Goal: Task Accomplishment & Management: Use online tool/utility

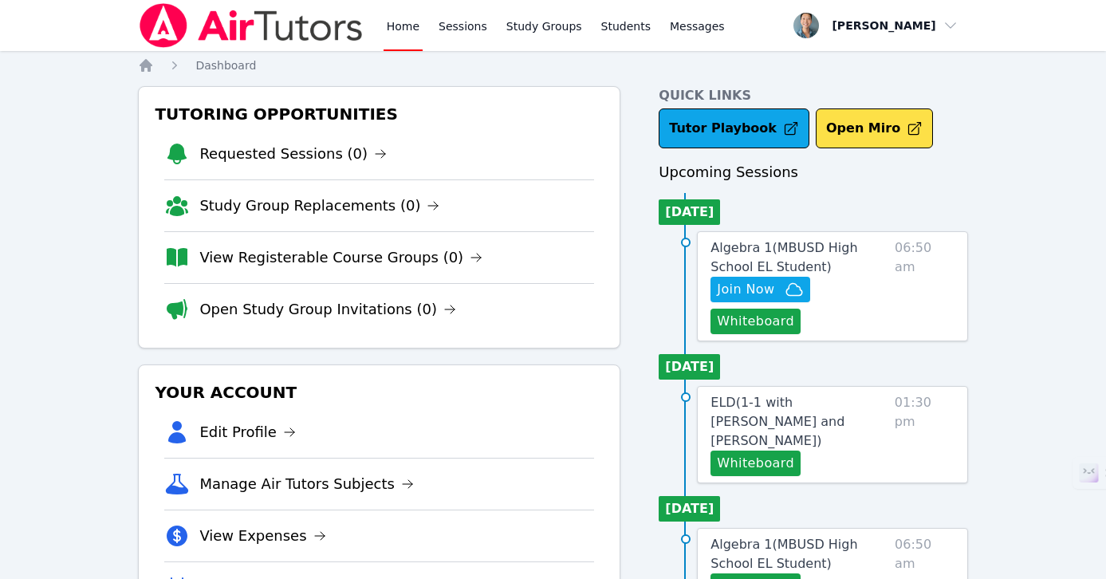
click at [416, 22] on link "Home" at bounding box center [403, 25] width 39 height 51
click at [444, 9] on link "Sessions" at bounding box center [462, 25] width 55 height 51
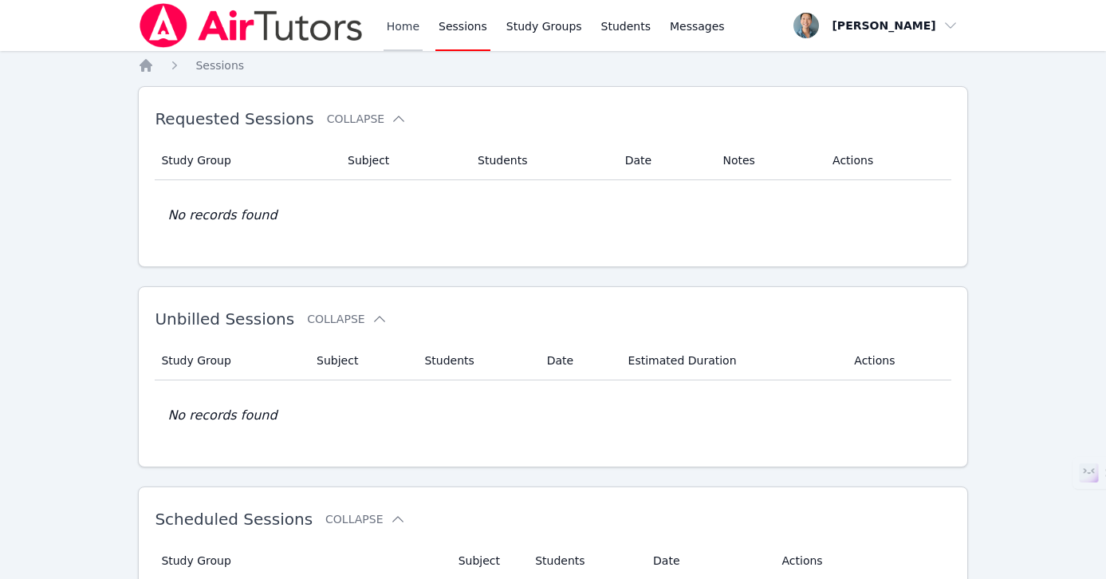
click at [408, 28] on link "Home" at bounding box center [403, 25] width 39 height 51
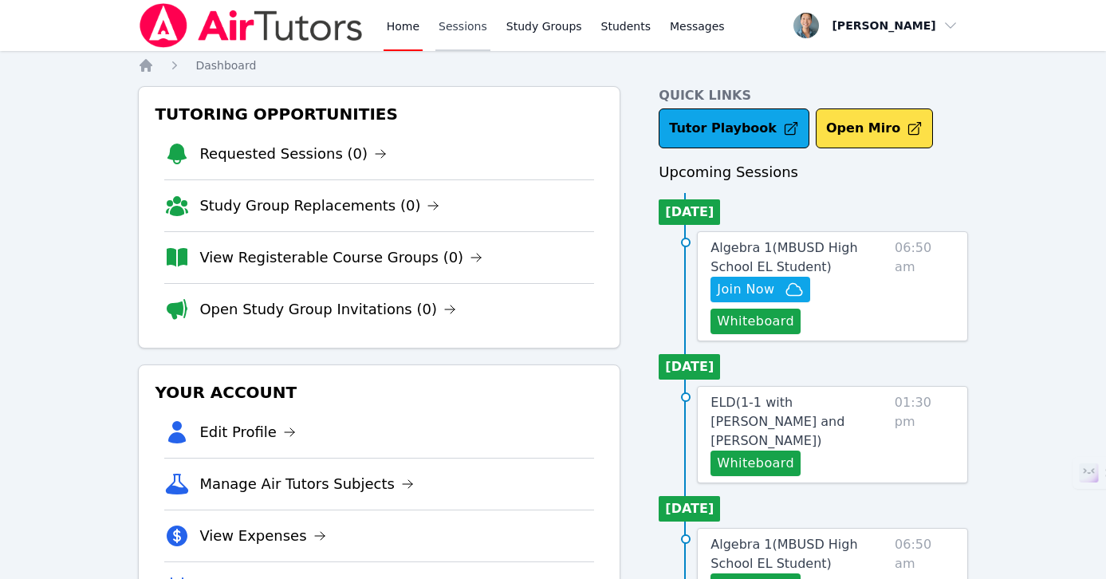
click at [461, 42] on link "Sessions" at bounding box center [462, 25] width 55 height 51
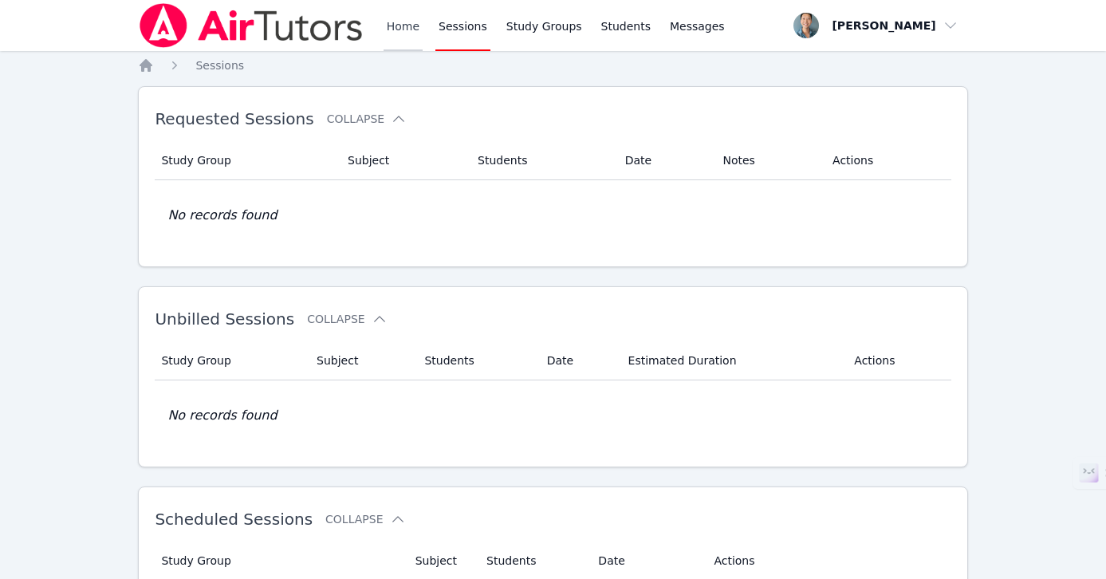
click at [403, 35] on link "Home" at bounding box center [403, 25] width 39 height 51
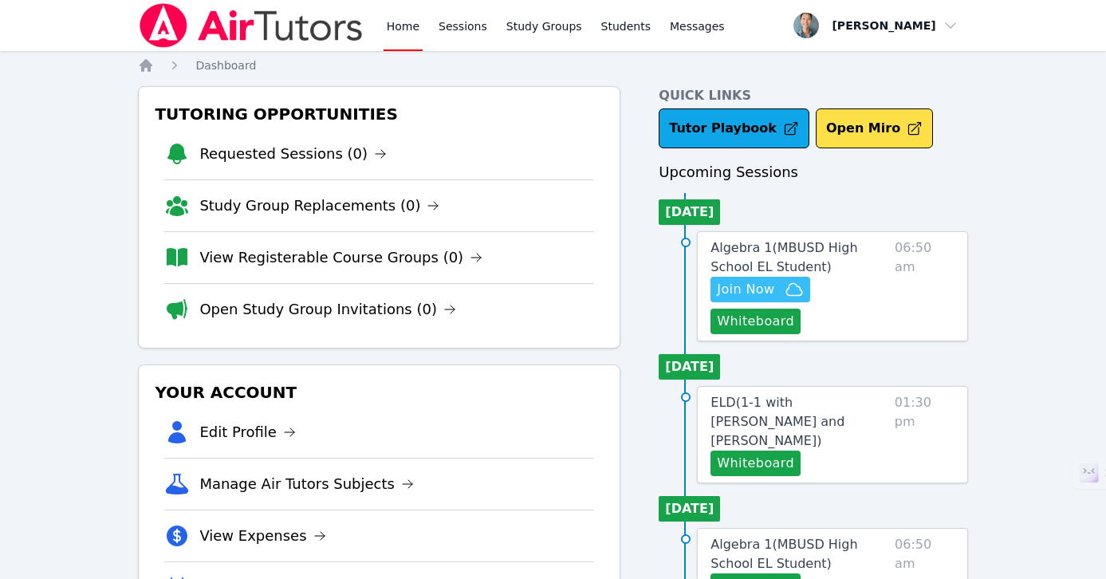
click at [759, 287] on span "Join Now" at bounding box center [745, 289] width 57 height 19
click at [769, 316] on button "Whiteboard" at bounding box center [755, 322] width 90 height 26
click at [450, 21] on link "Sessions" at bounding box center [462, 25] width 55 height 51
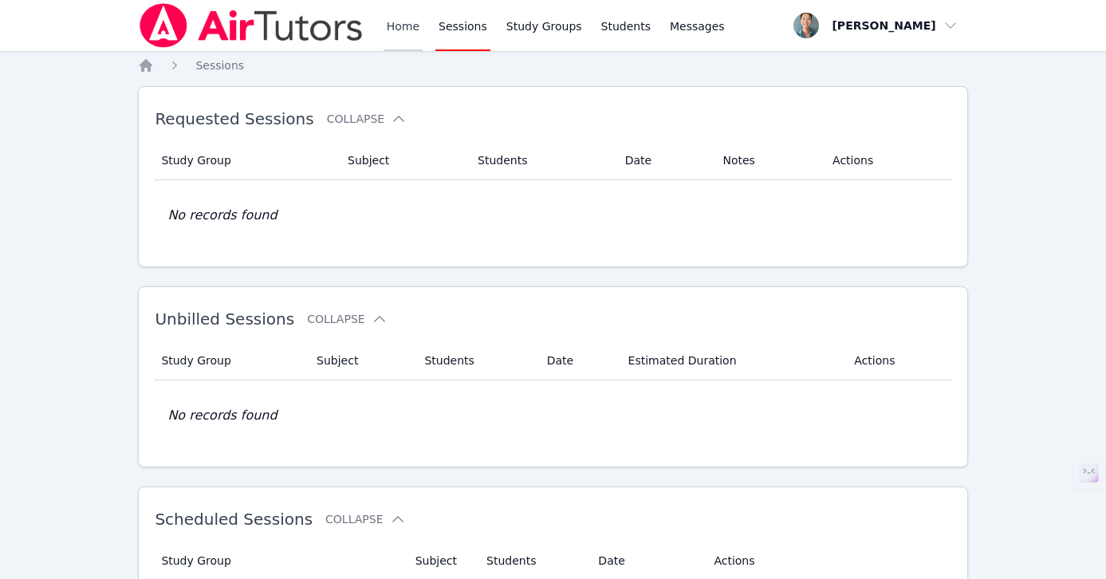
click at [394, 26] on link "Home" at bounding box center [403, 25] width 39 height 51
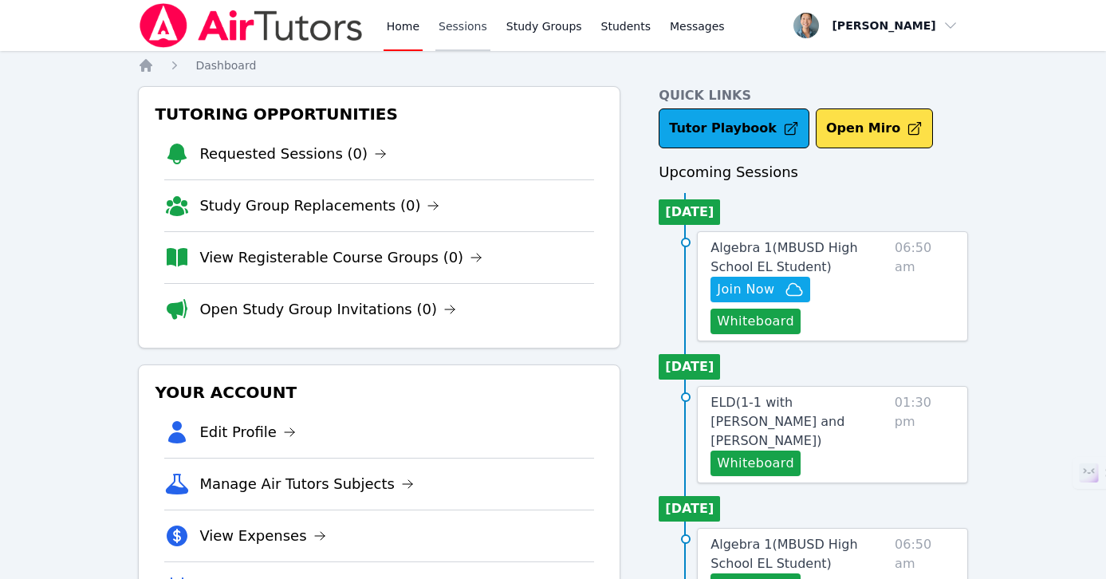
drag, startPoint x: 398, startPoint y: 26, endPoint x: 455, endPoint y: 24, distance: 57.5
click at [398, 26] on link "Home" at bounding box center [403, 25] width 39 height 51
click at [449, 27] on link "Sessions" at bounding box center [462, 25] width 55 height 51
click at [451, 33] on link "Sessions" at bounding box center [462, 25] width 55 height 51
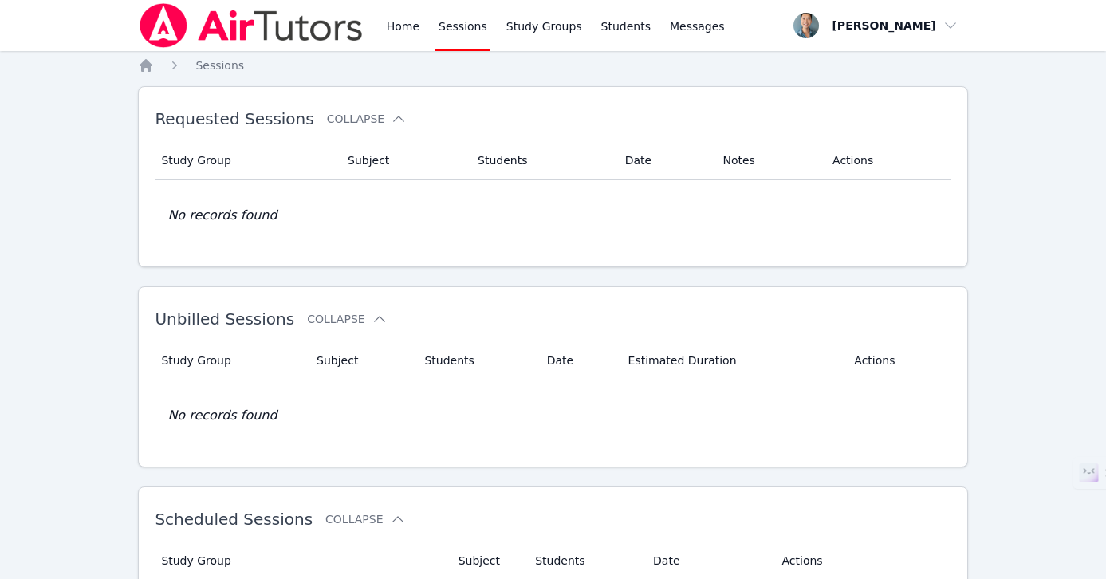
click at [455, 23] on link "Sessions" at bounding box center [462, 25] width 55 height 51
click at [413, 26] on link "Home" at bounding box center [403, 25] width 39 height 51
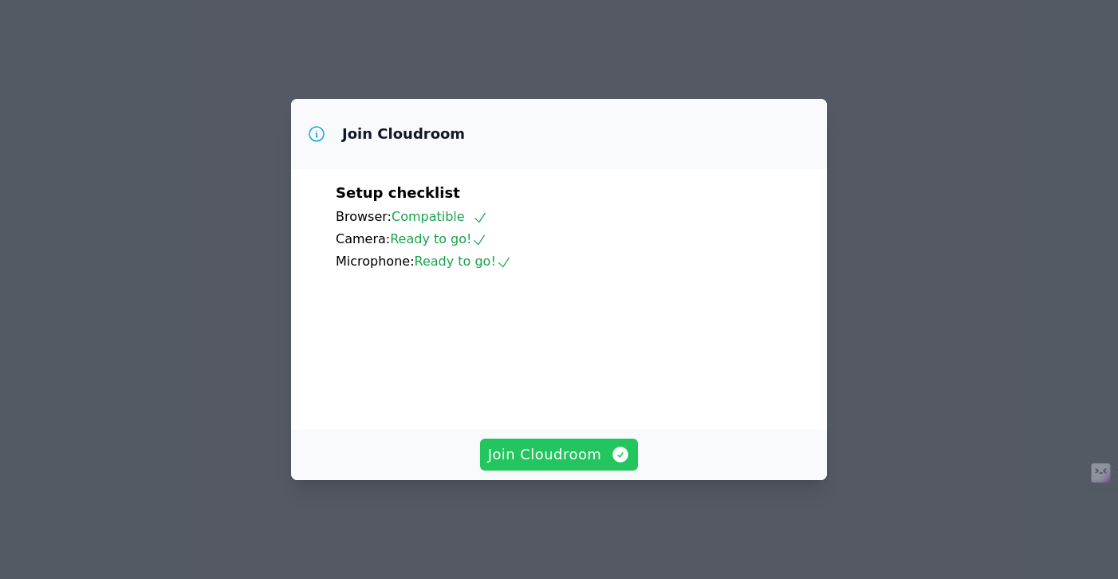
click at [588, 454] on button "Join Cloudroom" at bounding box center [559, 455] width 159 height 32
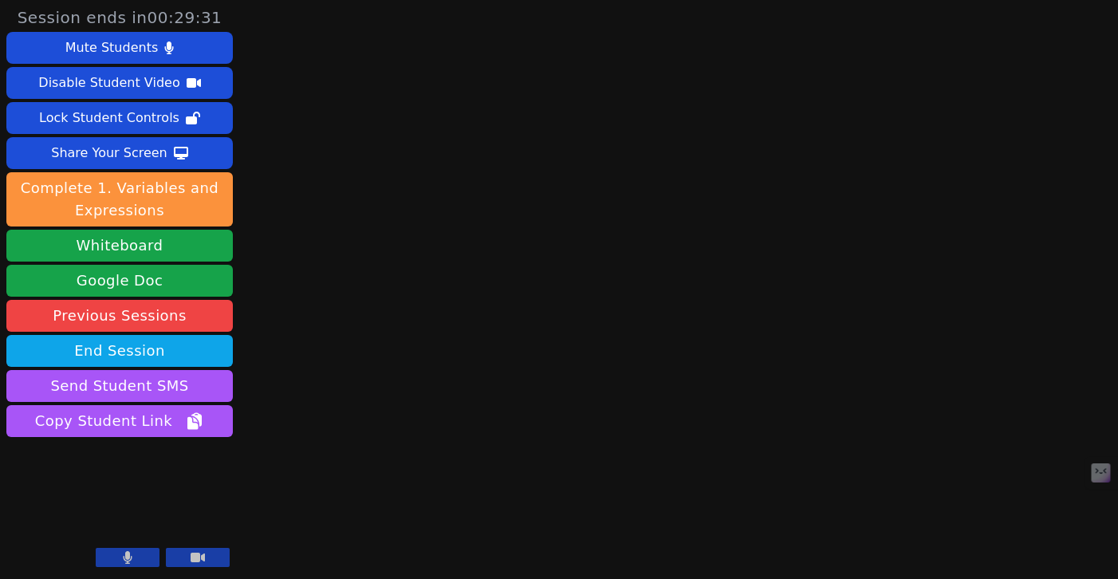
click at [207, 553] on button at bounding box center [198, 557] width 64 height 19
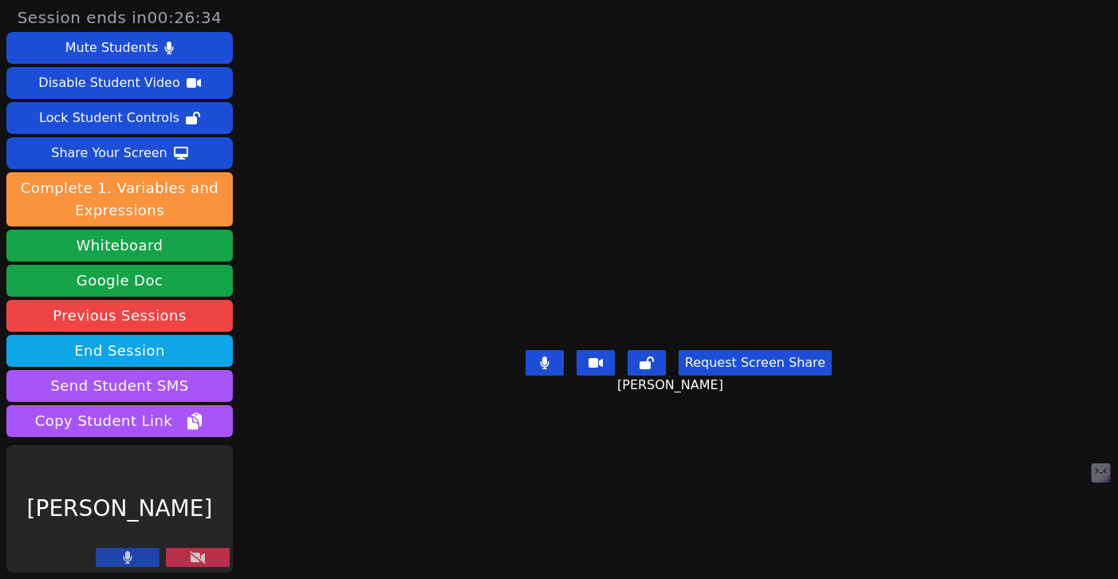
click at [207, 555] on button at bounding box center [198, 557] width 64 height 19
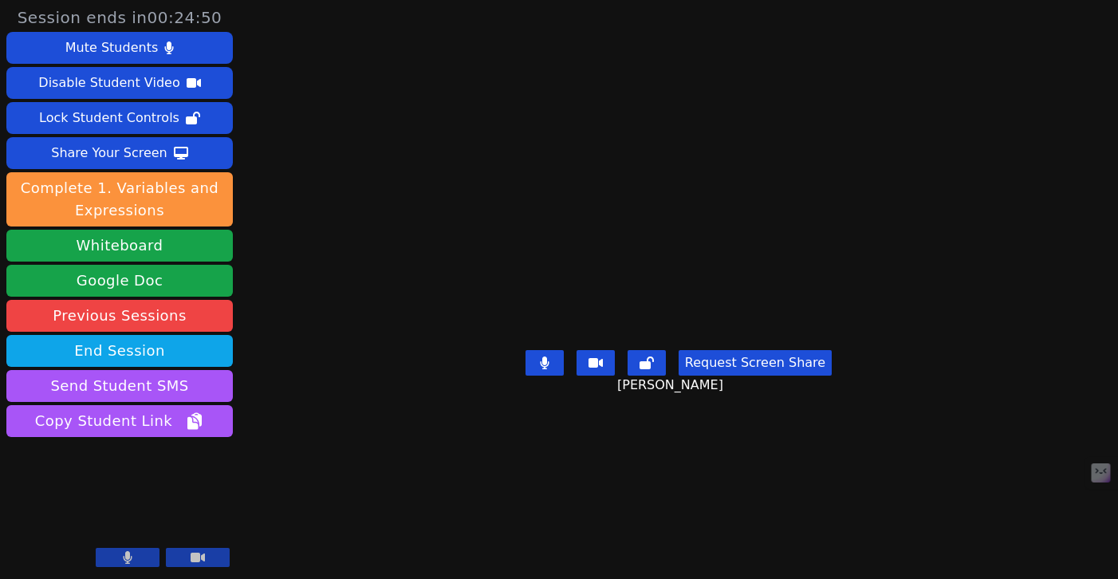
click at [206, 553] on button at bounding box center [198, 557] width 64 height 19
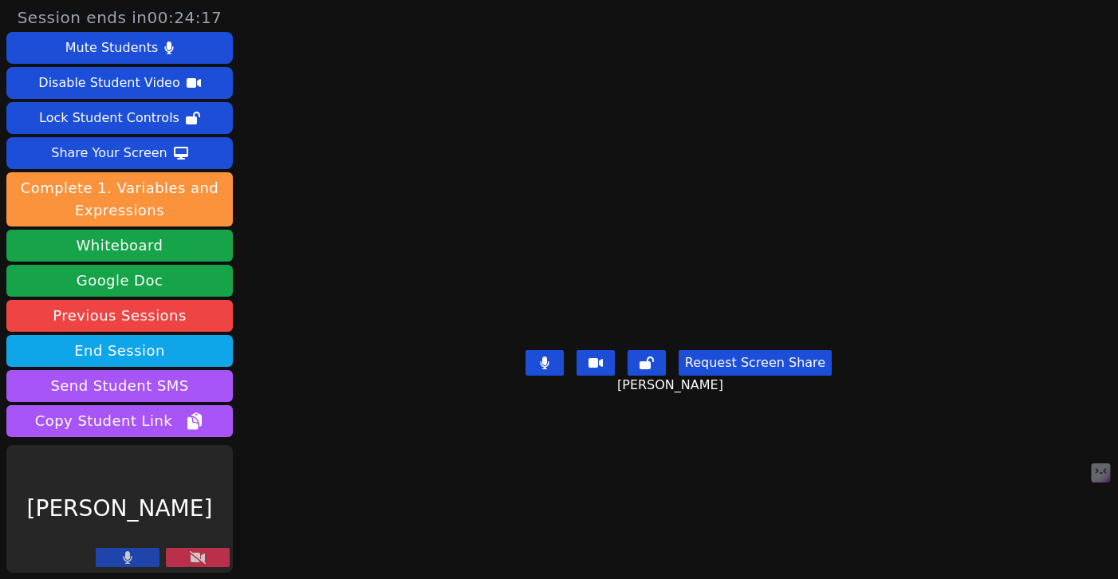
click at [196, 553] on icon at bounding box center [198, 557] width 16 height 13
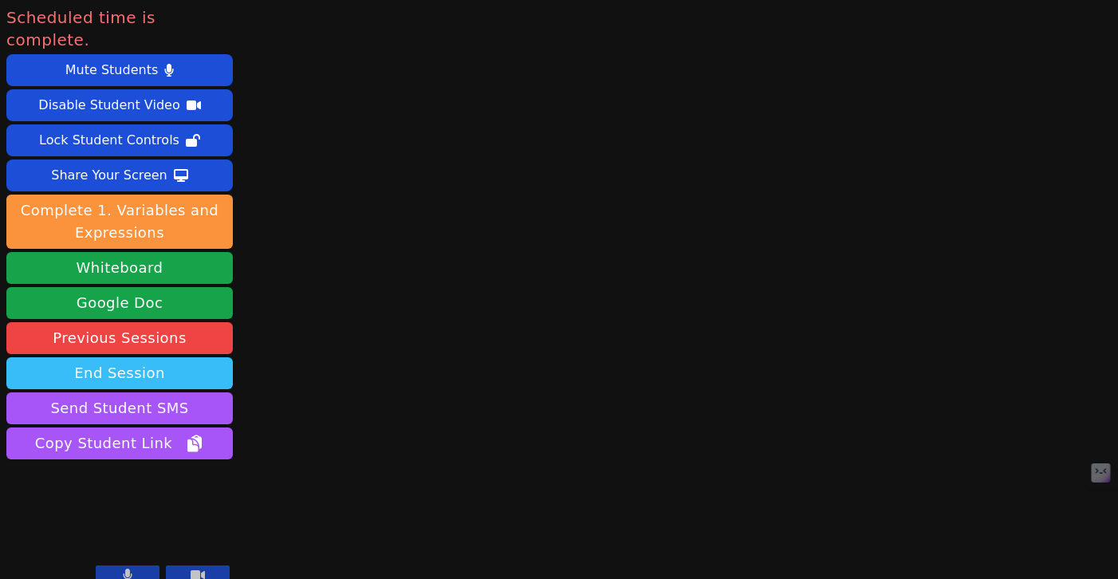
click at [141, 357] on button "End Session" at bounding box center [119, 373] width 226 height 32
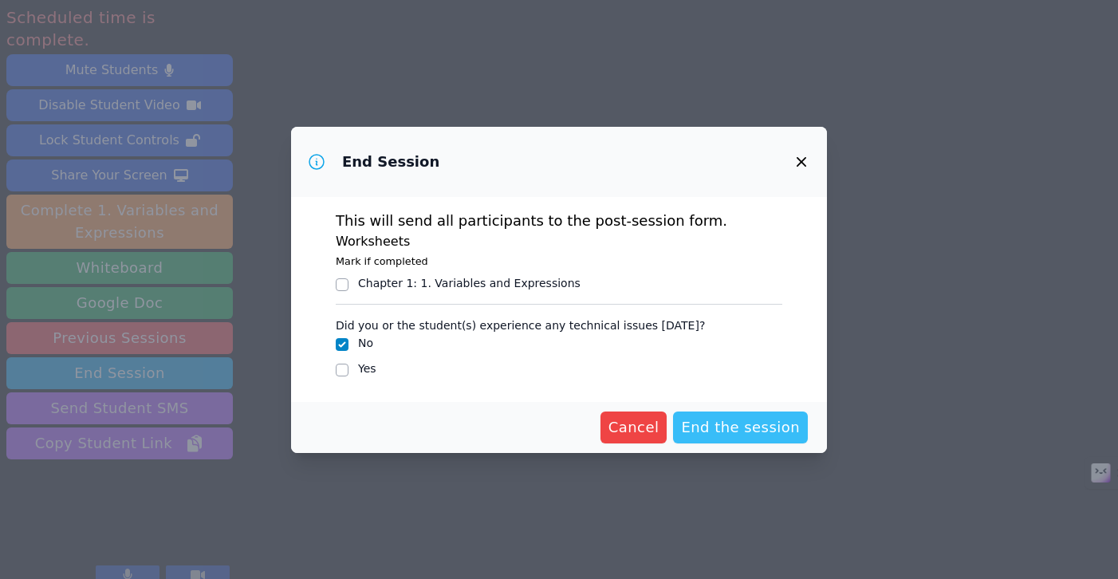
click at [747, 419] on span "End the session" at bounding box center [740, 427] width 119 height 22
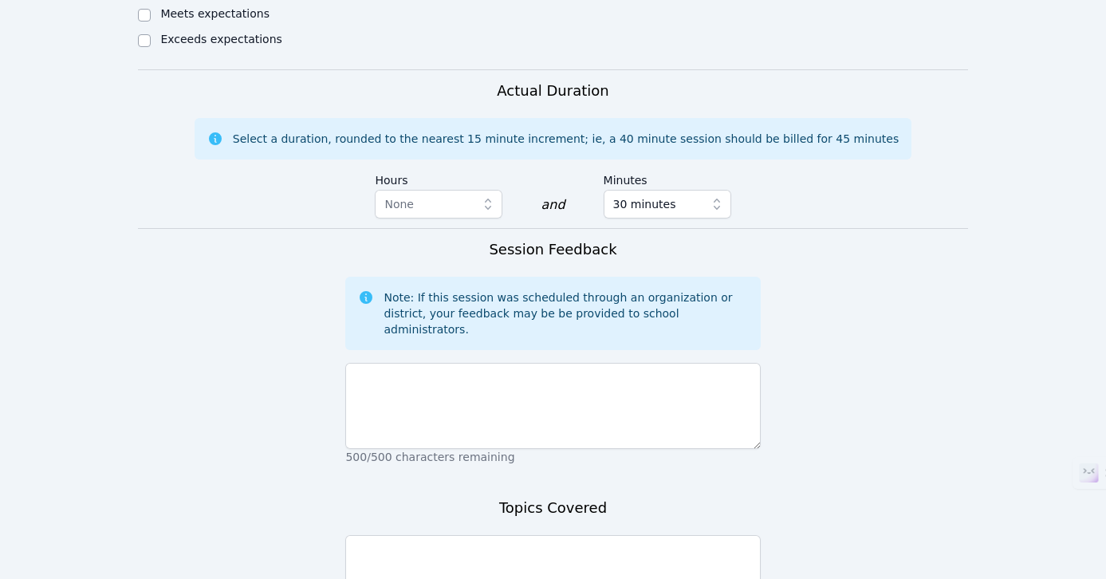
scroll to position [1068, 0]
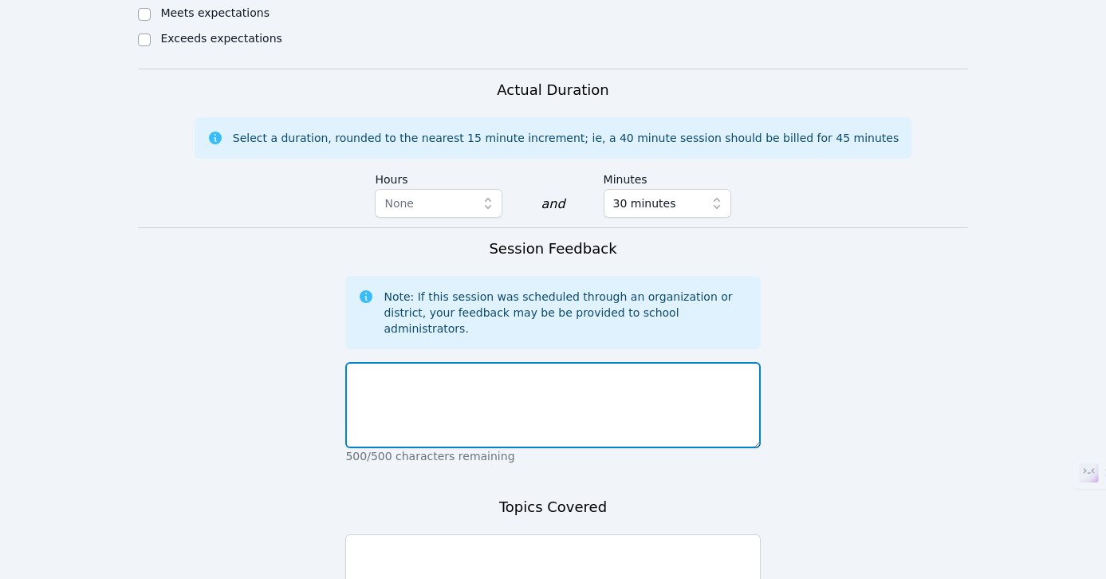
click at [483, 362] on textarea at bounding box center [552, 405] width 415 height 86
paste textarea "The student’s video is still not working. I would prefer the student to keep th…"
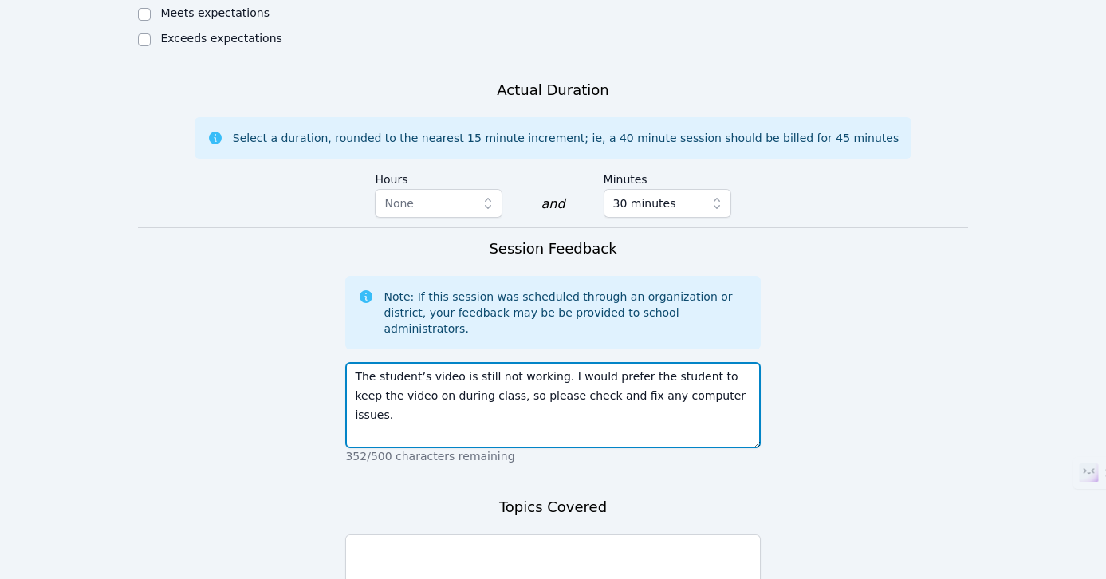
type textarea "The student’s video is still not working. I would prefer the student to keep th…"
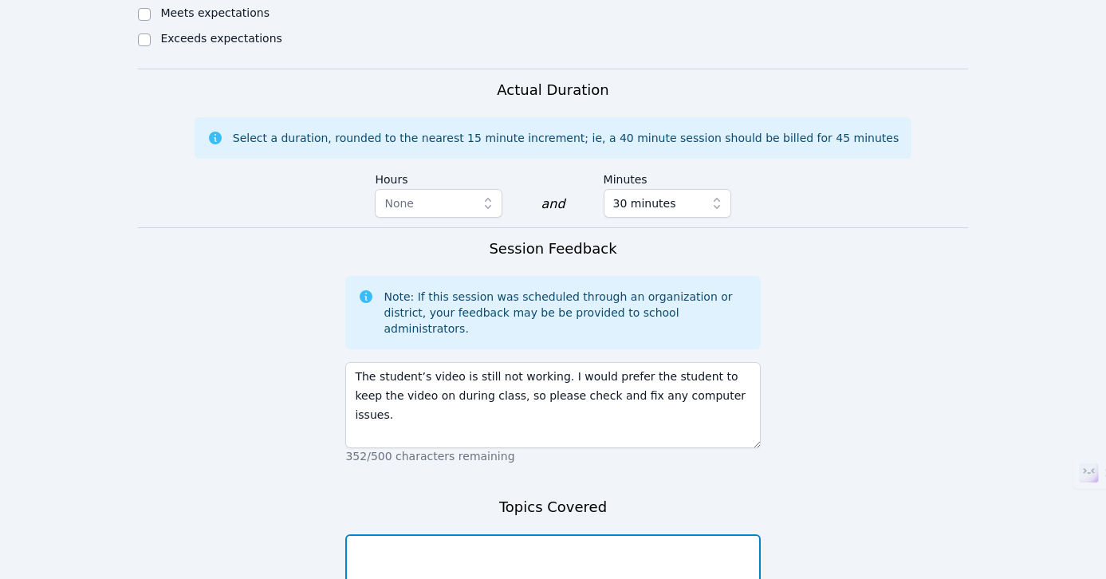
click at [496, 534] on textarea at bounding box center [552, 577] width 415 height 86
paste textarea "We reviewed slope (斜率, xiélǜ) and point-slope form (点斜式, diǎn-xiē shì), practic…"
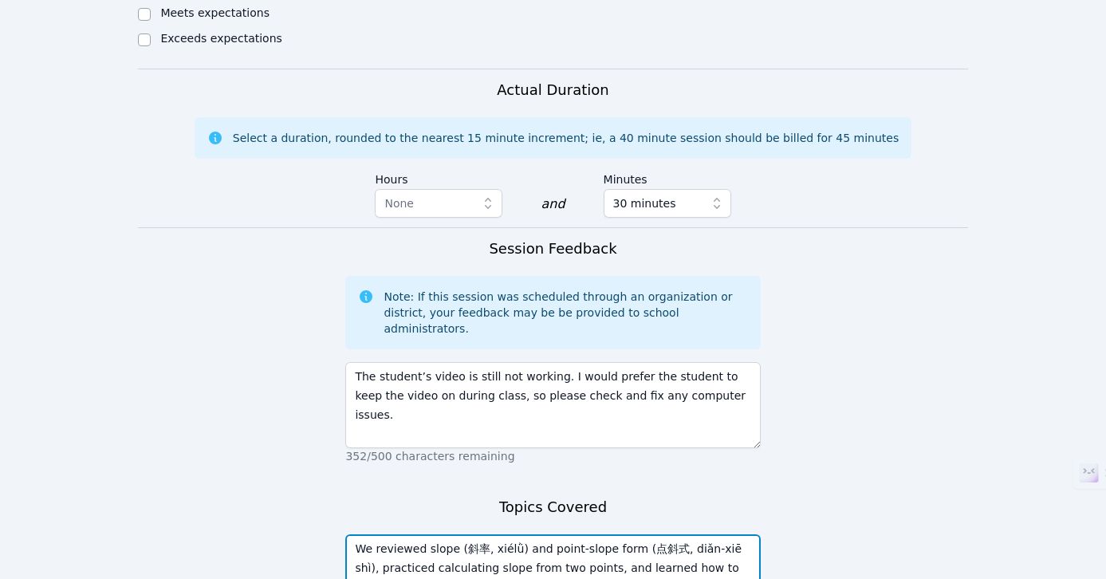
click at [521, 534] on textarea "We reviewed slope (斜率, xiélǜ) and point-slope form (点斜式, diǎn-xiē shì), practic…" at bounding box center [552, 577] width 415 height 86
drag, startPoint x: 673, startPoint y: 416, endPoint x: 568, endPoint y: 417, distance: 105.3
click at [568, 534] on textarea "We reviewed slope and point-slope form (点斜式, diǎn-xiē shì), practiced calculati…" at bounding box center [552, 577] width 415 height 86
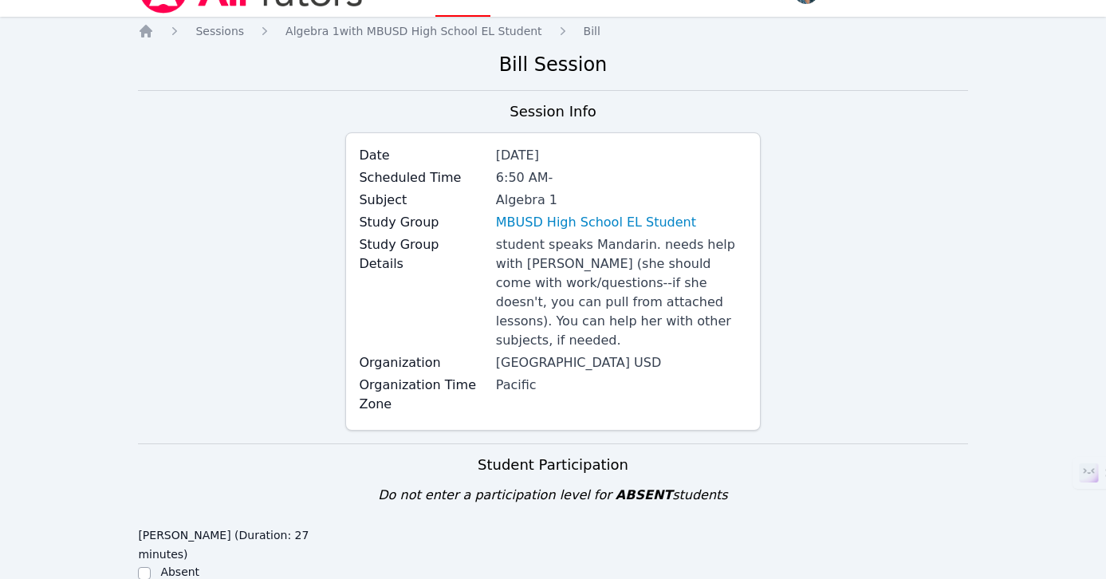
scroll to position [270, 0]
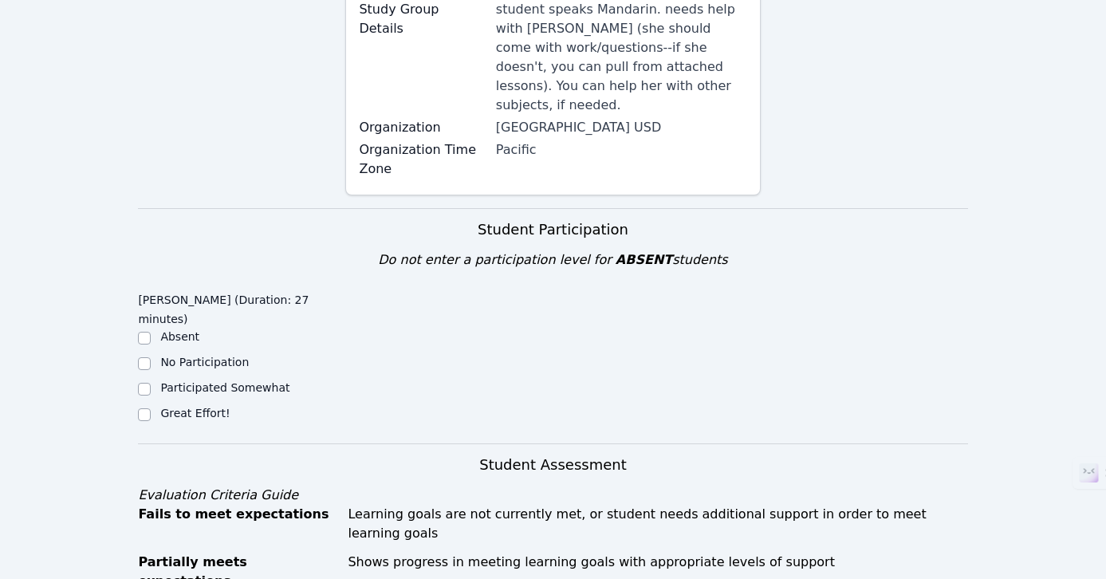
type textarea "We reviewed slope and point-slope form, practiced calculating slope from two po…"
click at [196, 407] on label "Great Effort!" at bounding box center [194, 413] width 69 height 13
click at [151, 408] on input "Great Effort!" at bounding box center [144, 414] width 13 height 13
checkbox input "true"
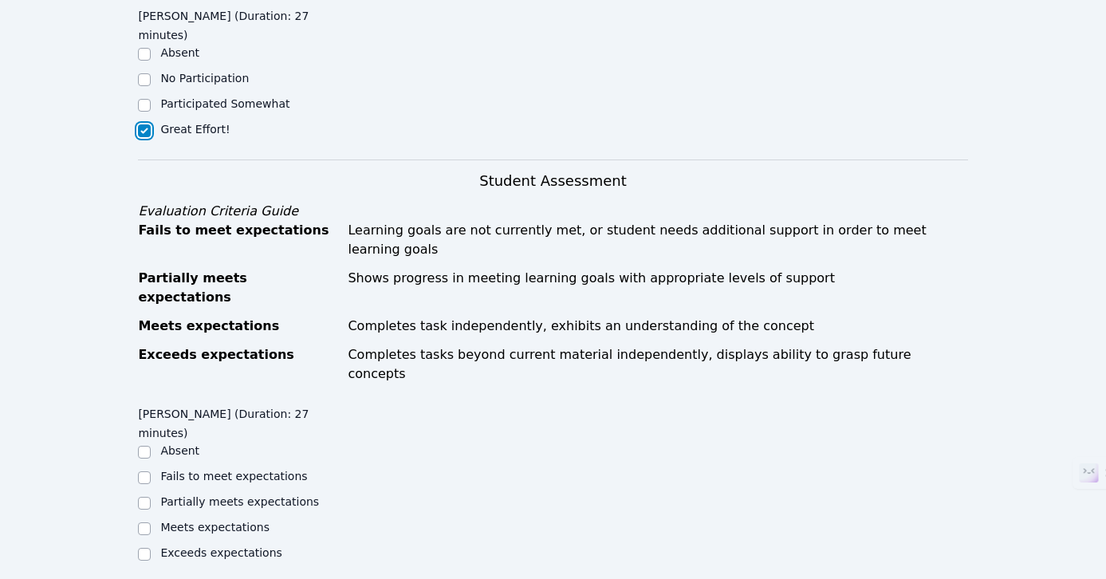
scroll to position [813, 0]
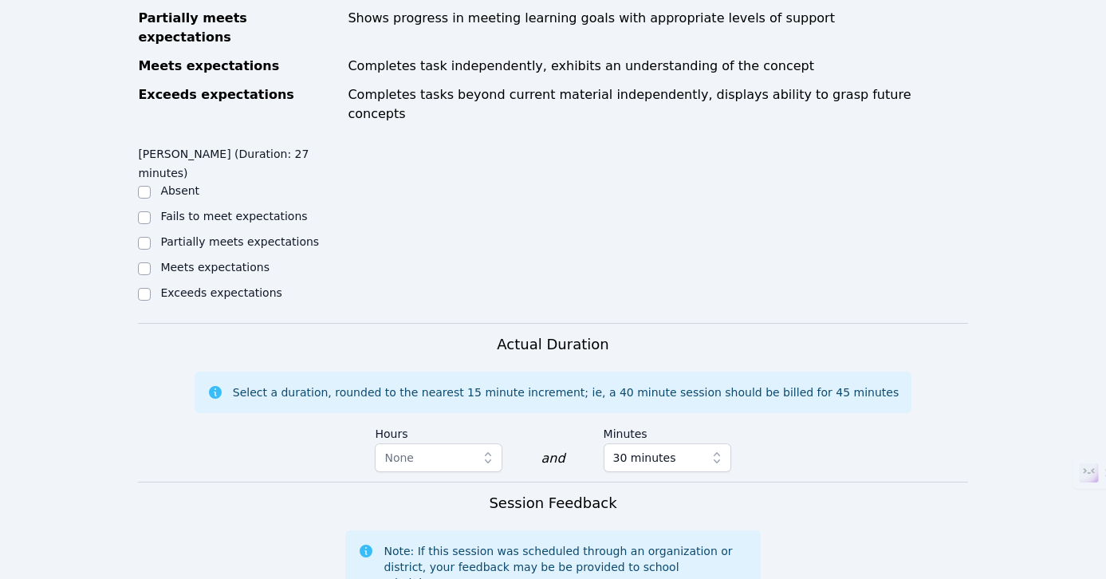
click at [225, 286] on label "Exceeds expectations" at bounding box center [220, 292] width 121 height 13
click at [151, 288] on input "Exceeds expectations" at bounding box center [144, 294] width 13 height 13
checkbox input "true"
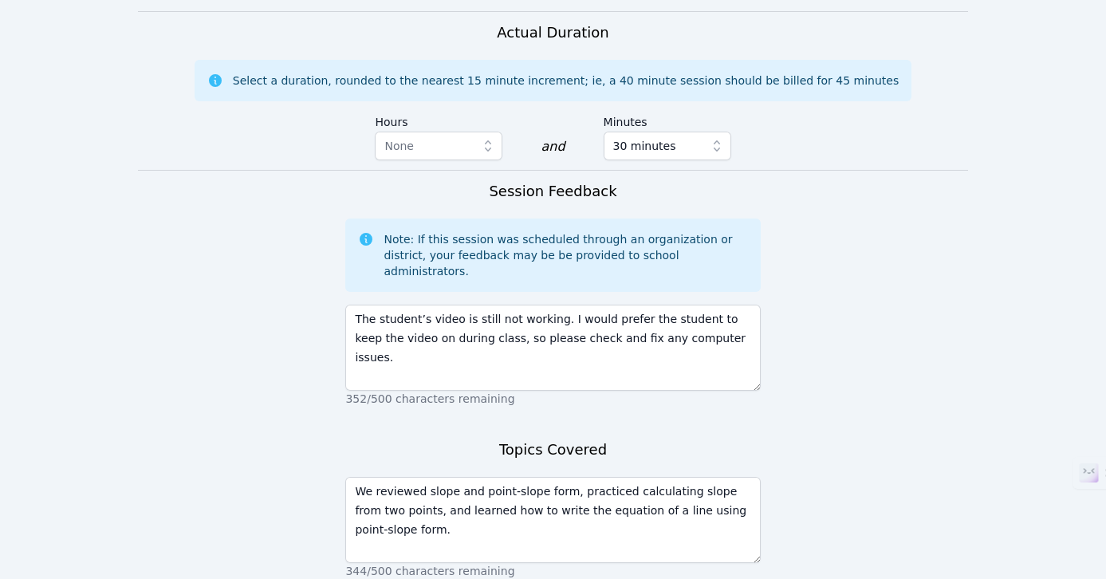
scroll to position [1126, 0]
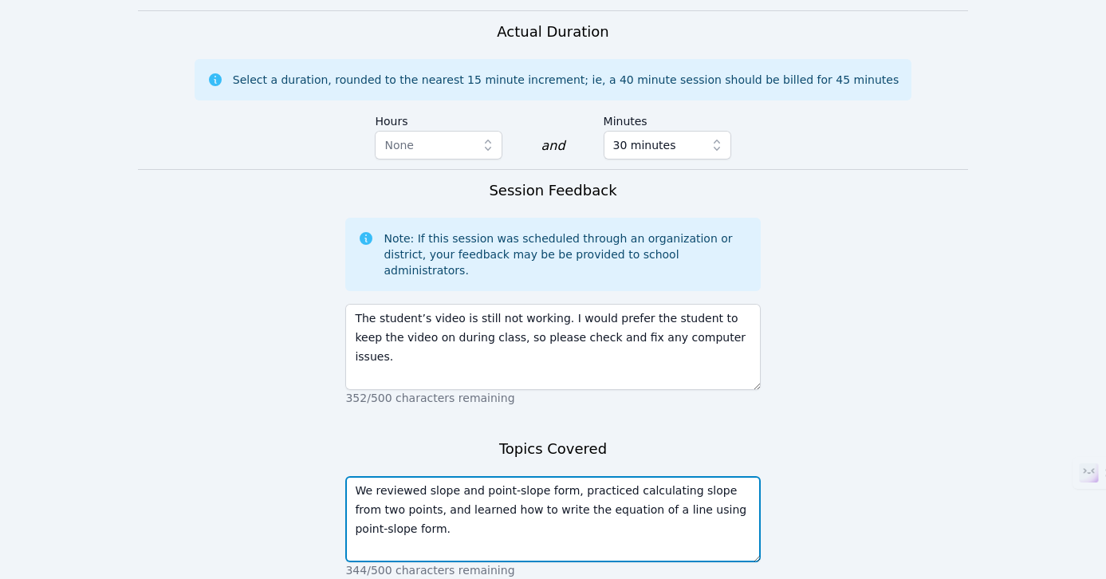
click at [434, 476] on textarea "We reviewed slope and point-slope form, practiced calculating slope from two po…" at bounding box center [552, 519] width 415 height 86
click at [388, 476] on textarea "We reviewed slope and point-slope form, practiced calculating slope from two po…" at bounding box center [552, 519] width 415 height 86
type textarea "We reviewed slope and point-slope form, practiced calculating slope from two po…"
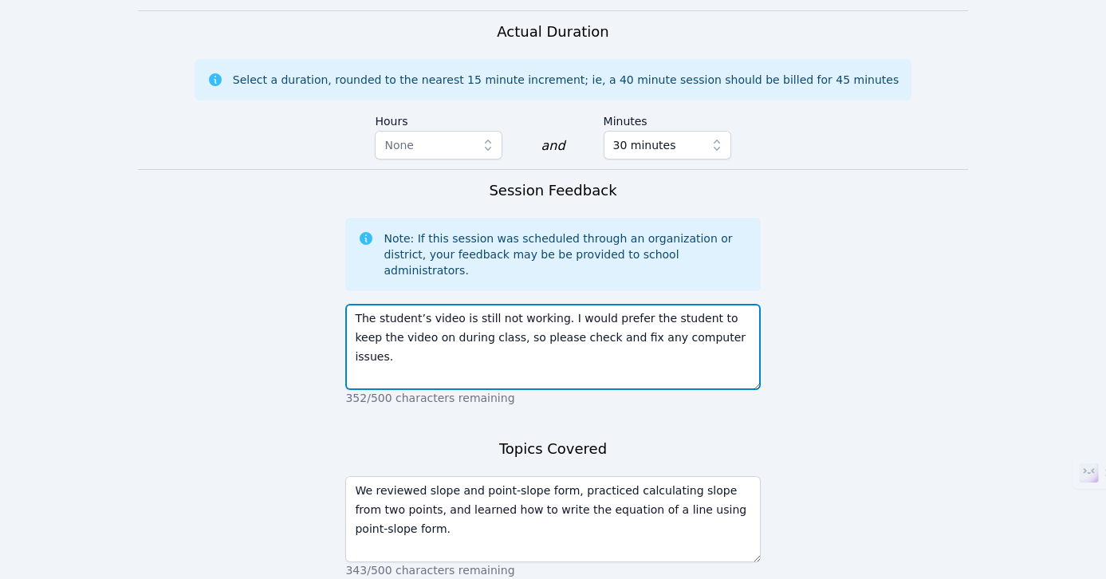
click at [731, 304] on textarea "The student’s video is still not working. I would prefer the student to keep th…" at bounding box center [552, 347] width 415 height 86
paste textarea "Student knew how to do the problems already,"
drag, startPoint x: 411, startPoint y: 226, endPoint x: 659, endPoint y: 222, distance: 248.0
click at [657, 304] on textarea "The student’s video is still not working. I would prefer the student to keep th…" at bounding box center [552, 347] width 415 height 86
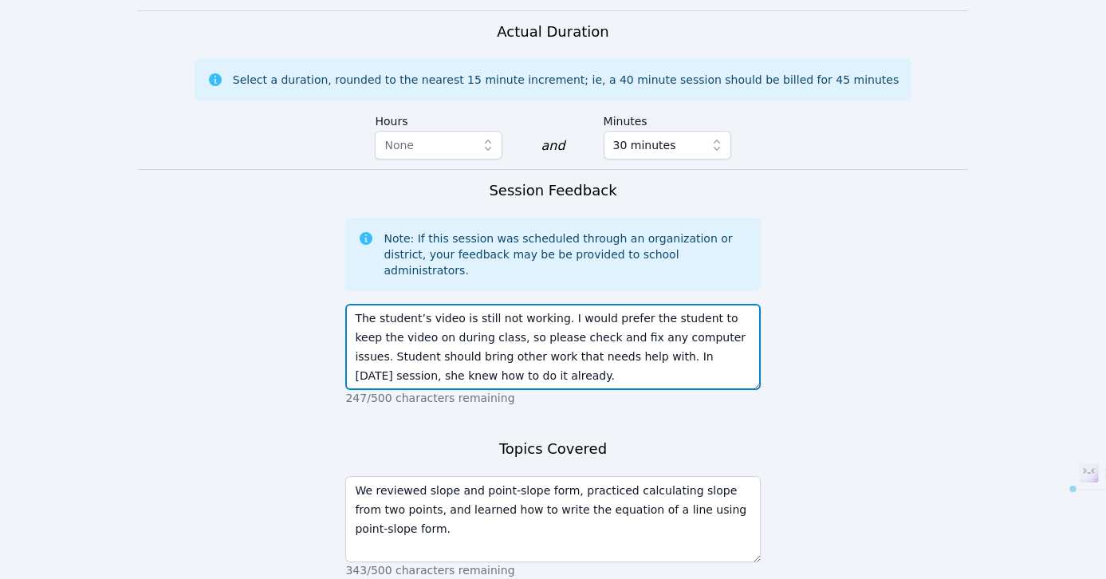
drag, startPoint x: 531, startPoint y: 244, endPoint x: 336, endPoint y: 224, distance: 195.6
click at [336, 223] on form "Student Participation Do not enter a participation level for ABSENT students Lu…" at bounding box center [552, 8] width 829 height 1313
click at [541, 304] on textarea "The student’s video is still not working. I would prefer the student to keep th…" at bounding box center [552, 347] width 415 height 86
drag, startPoint x: 549, startPoint y: 246, endPoint x: 325, endPoint y: 232, distance: 224.5
click at [325, 232] on form "Student Participation Do not enter a participation level for ABSENT students Lu…" at bounding box center [552, 8] width 829 height 1313
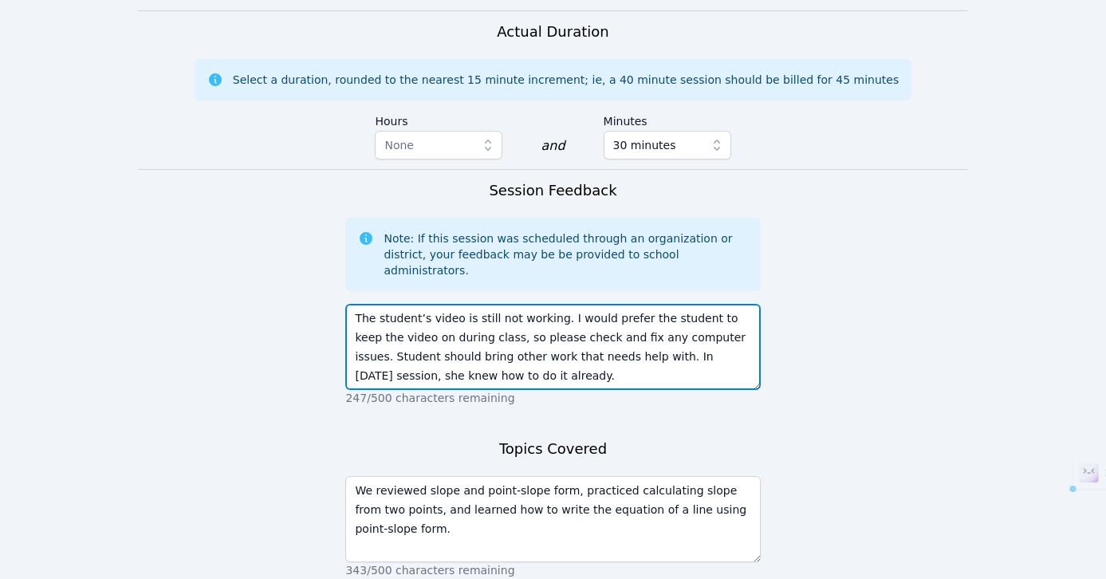
paste textarea "The student is encouraged to bring additional work that she needs support with.…"
drag, startPoint x: 733, startPoint y: 205, endPoint x: 743, endPoint y: 218, distance: 16.4
click at [733, 304] on textarea "The student’s video is still not working. I would prefer the student to keep th…" at bounding box center [552, 347] width 415 height 86
type textarea "The student’s video is still not working. I would prefer the student to keep th…"
